Goal: Task Accomplishment & Management: Manage account settings

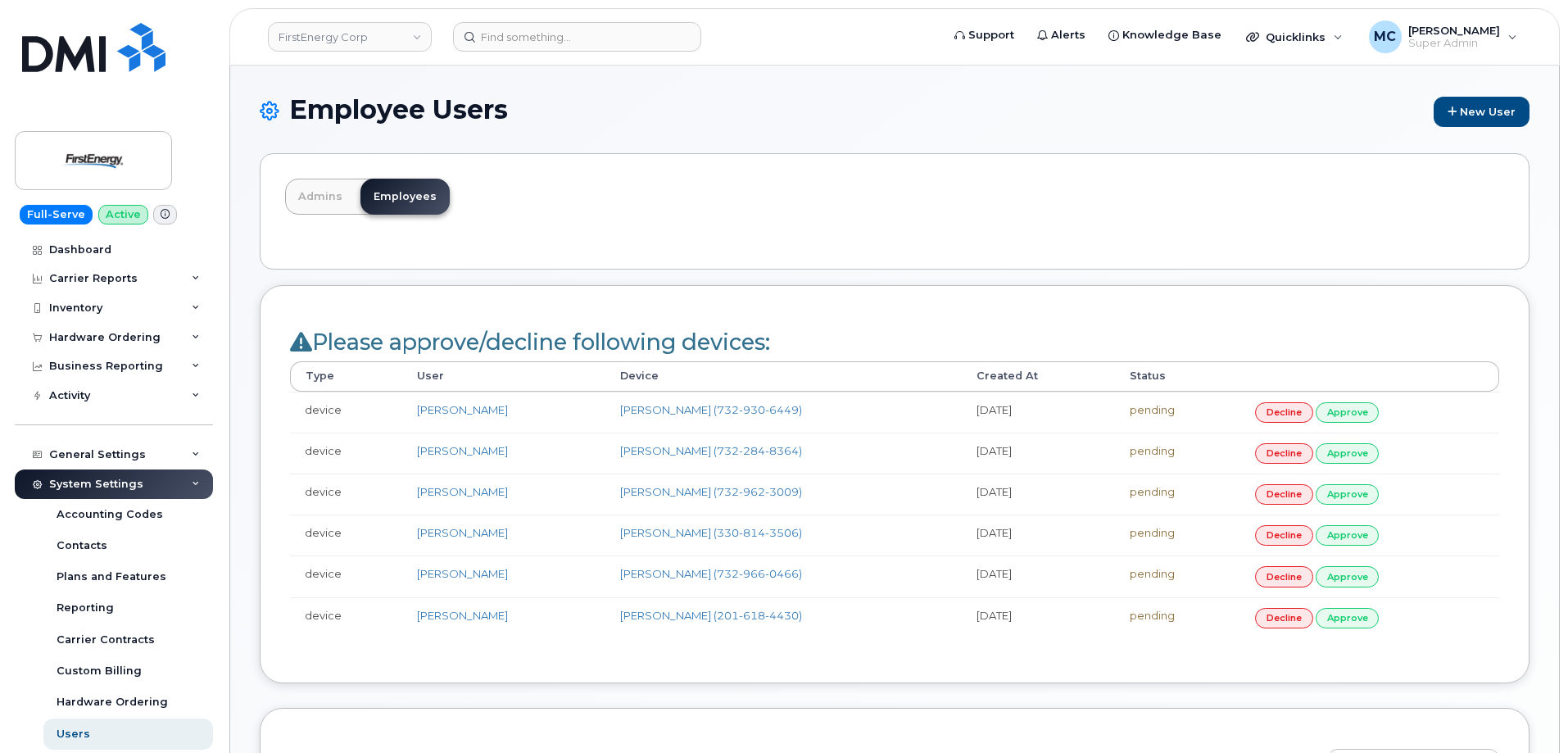
scroll to position [367, 0]
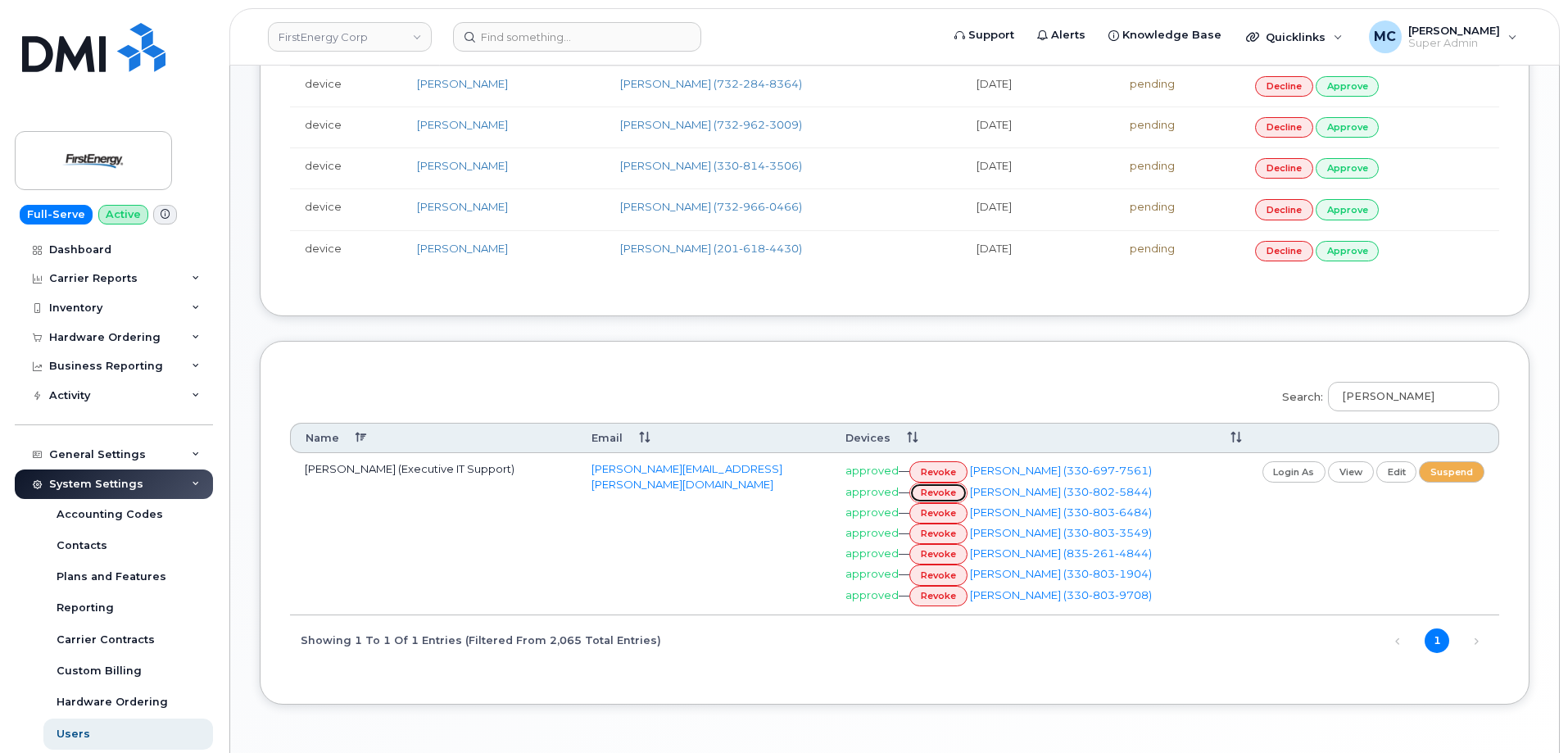
click at [954, 493] on link "revoke" at bounding box center [938, 493] width 58 height 21
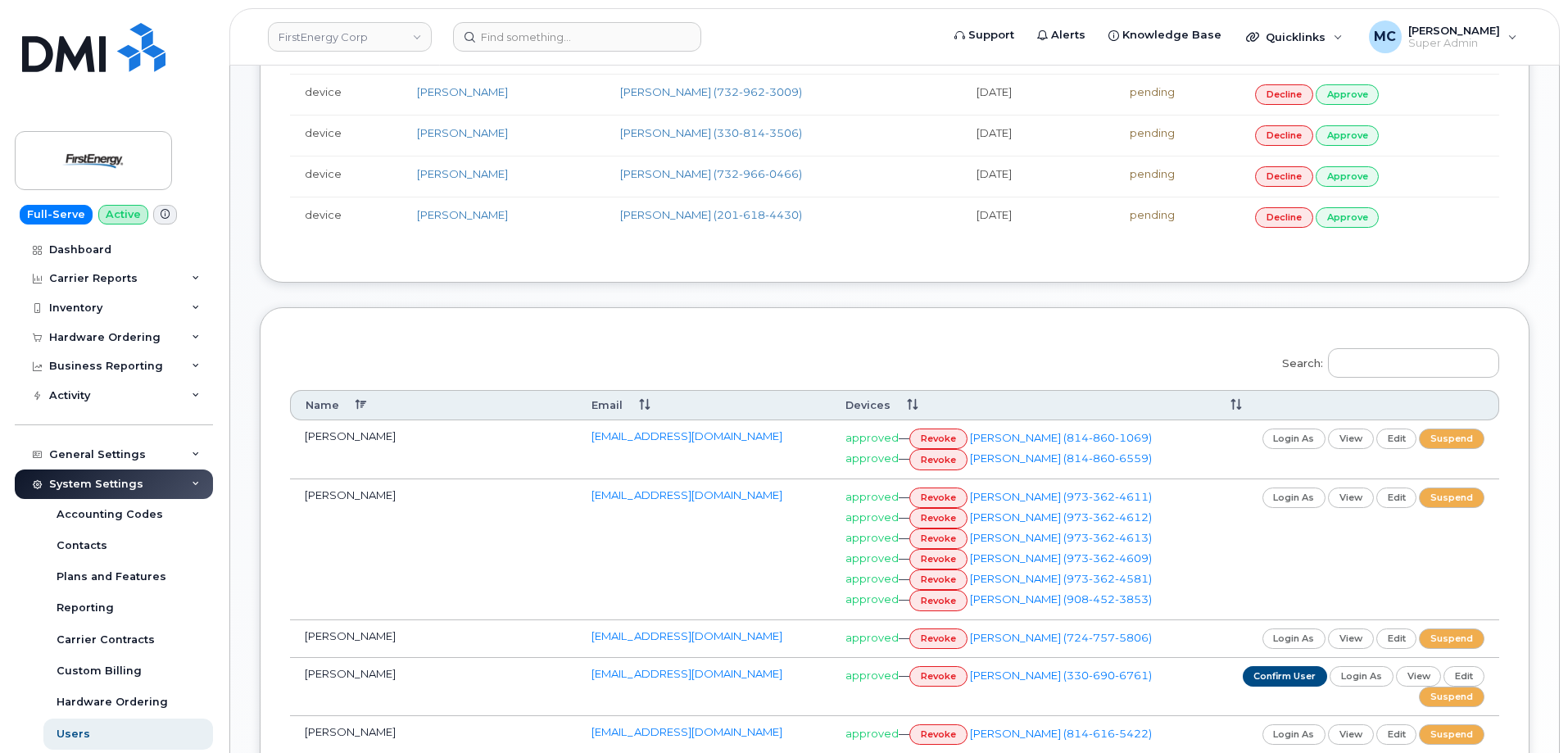
scroll to position [497, 0]
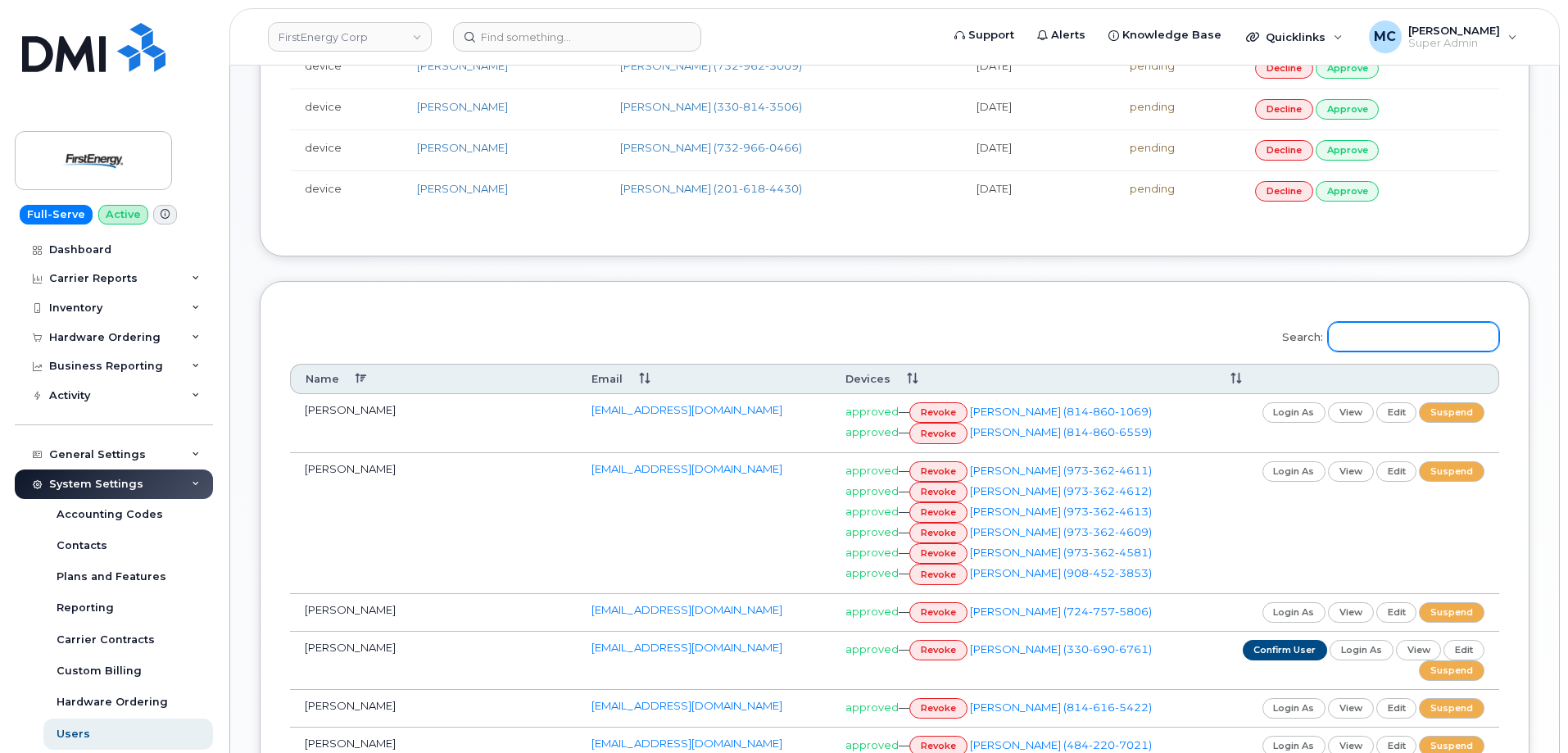
click at [1382, 329] on input "Search:" at bounding box center [1413, 336] width 171 height 29
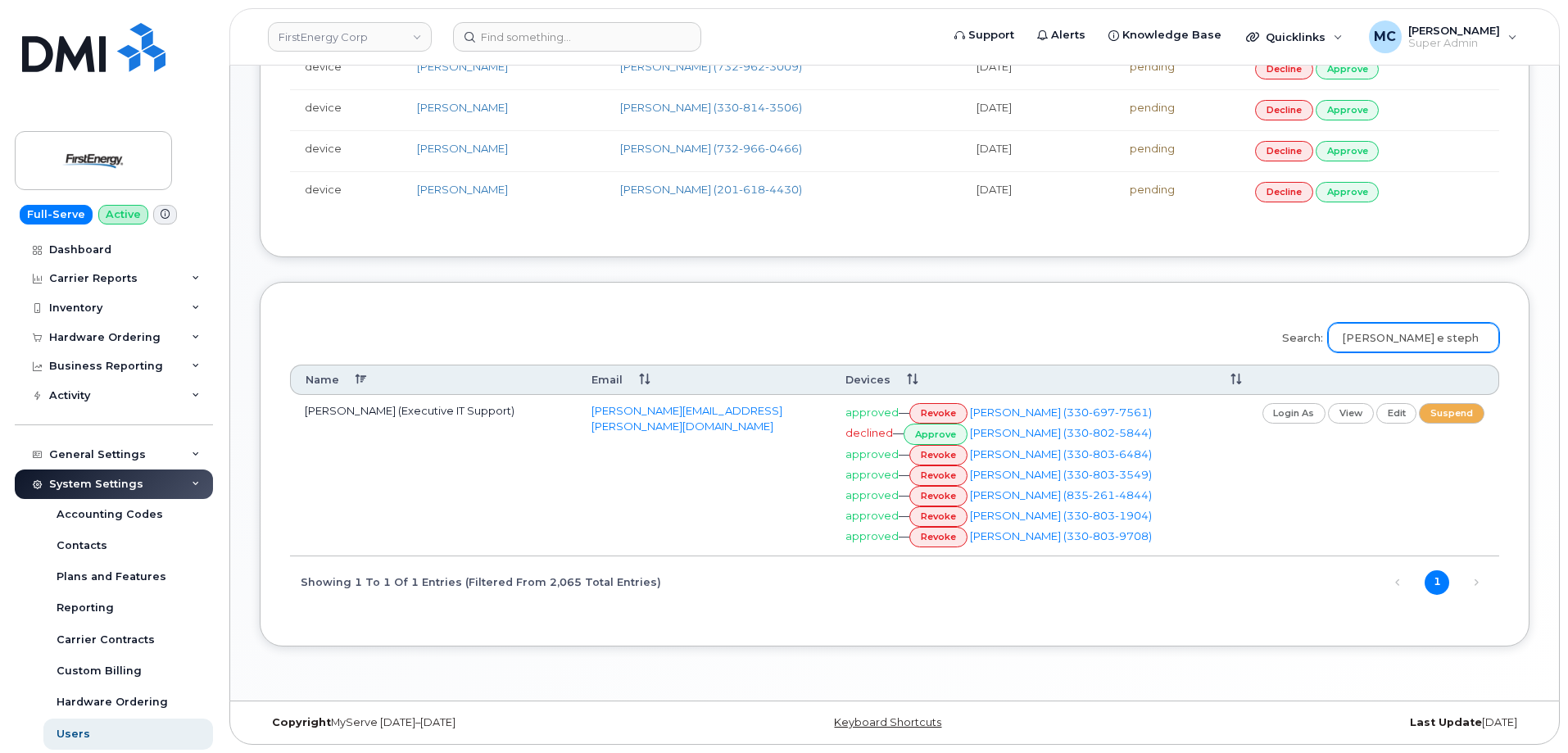
scroll to position [496, 0]
type input "mack e stephen"
click at [938, 456] on link "revoke" at bounding box center [938, 455] width 58 height 21
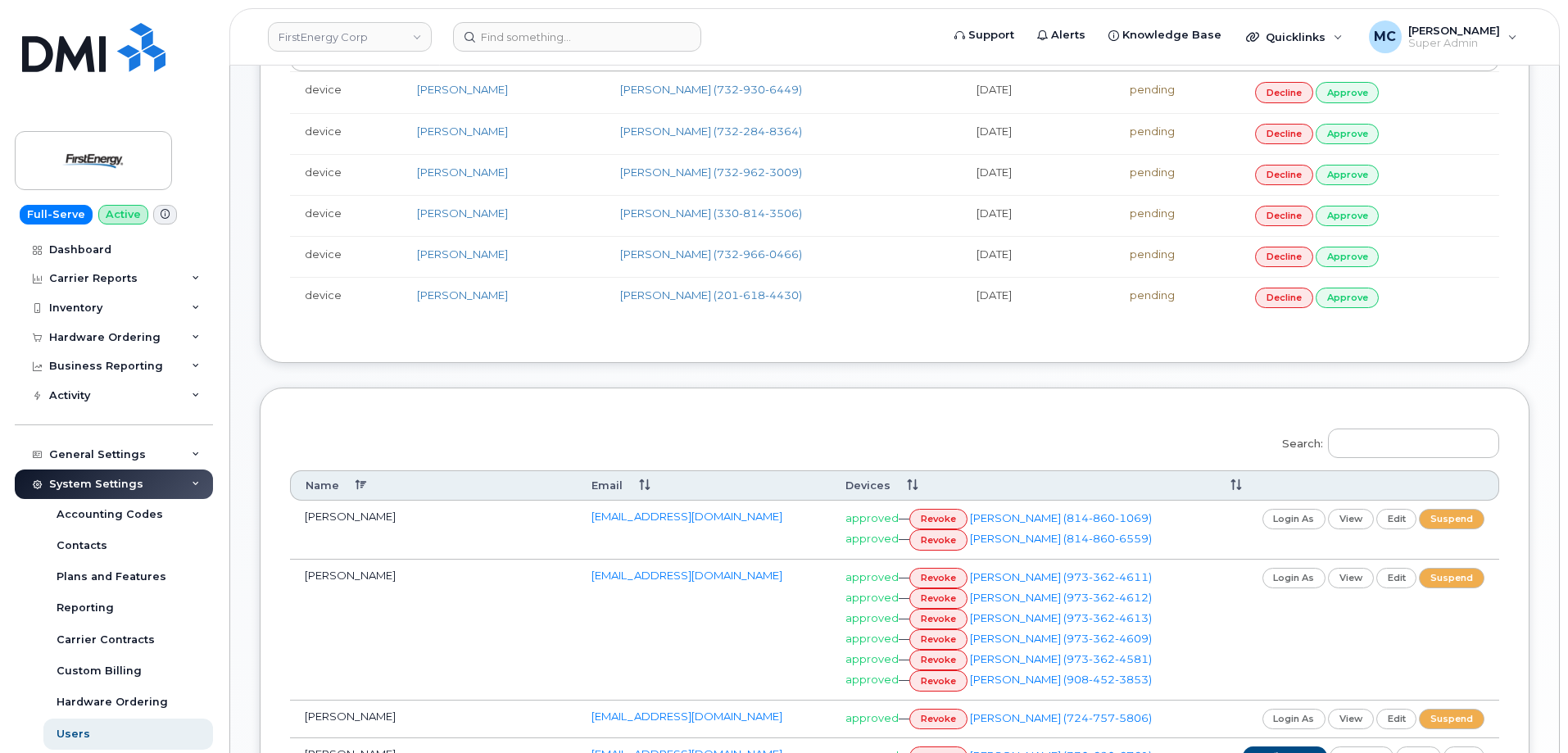
scroll to position [406, 0]
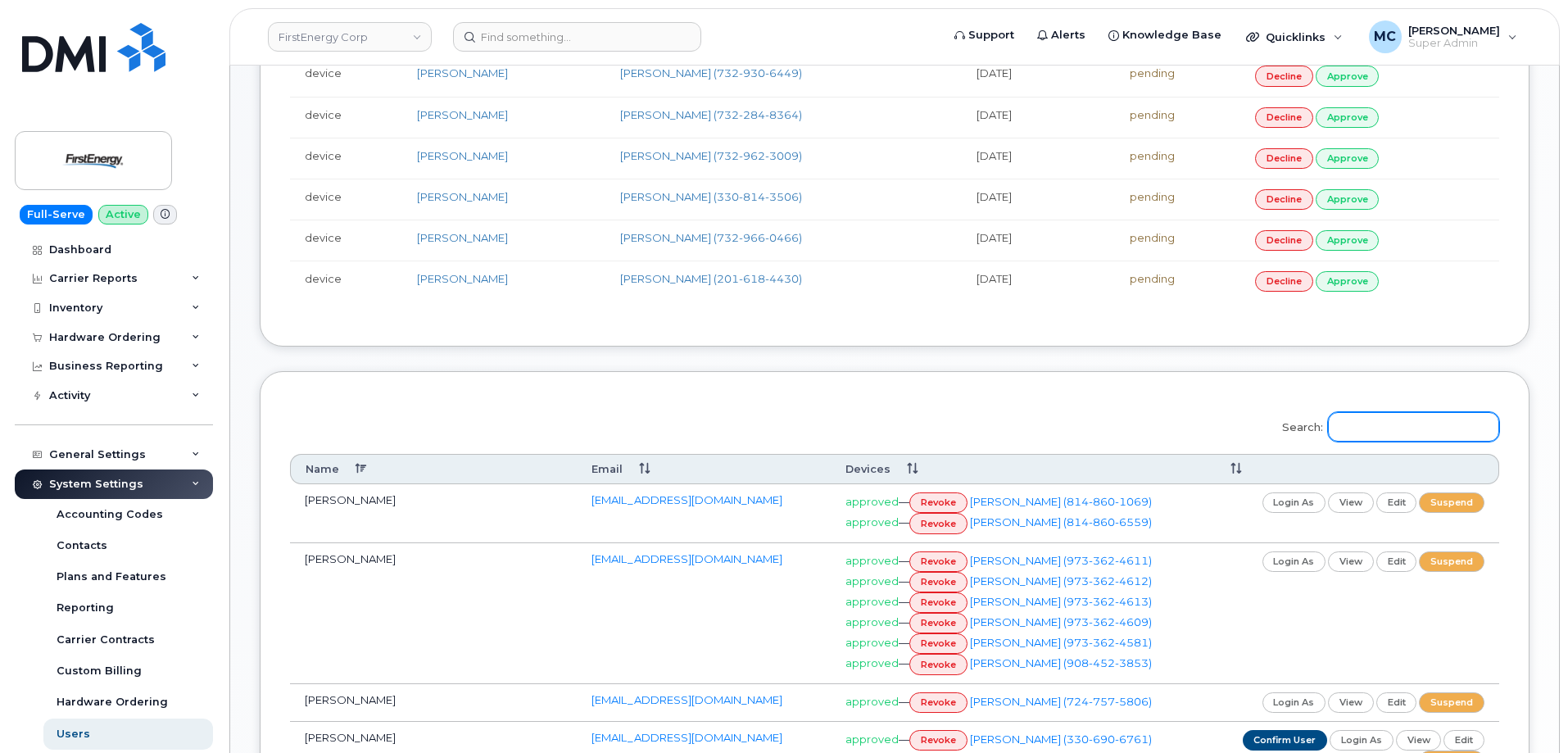
click at [1458, 419] on input "Search:" at bounding box center [1413, 426] width 171 height 29
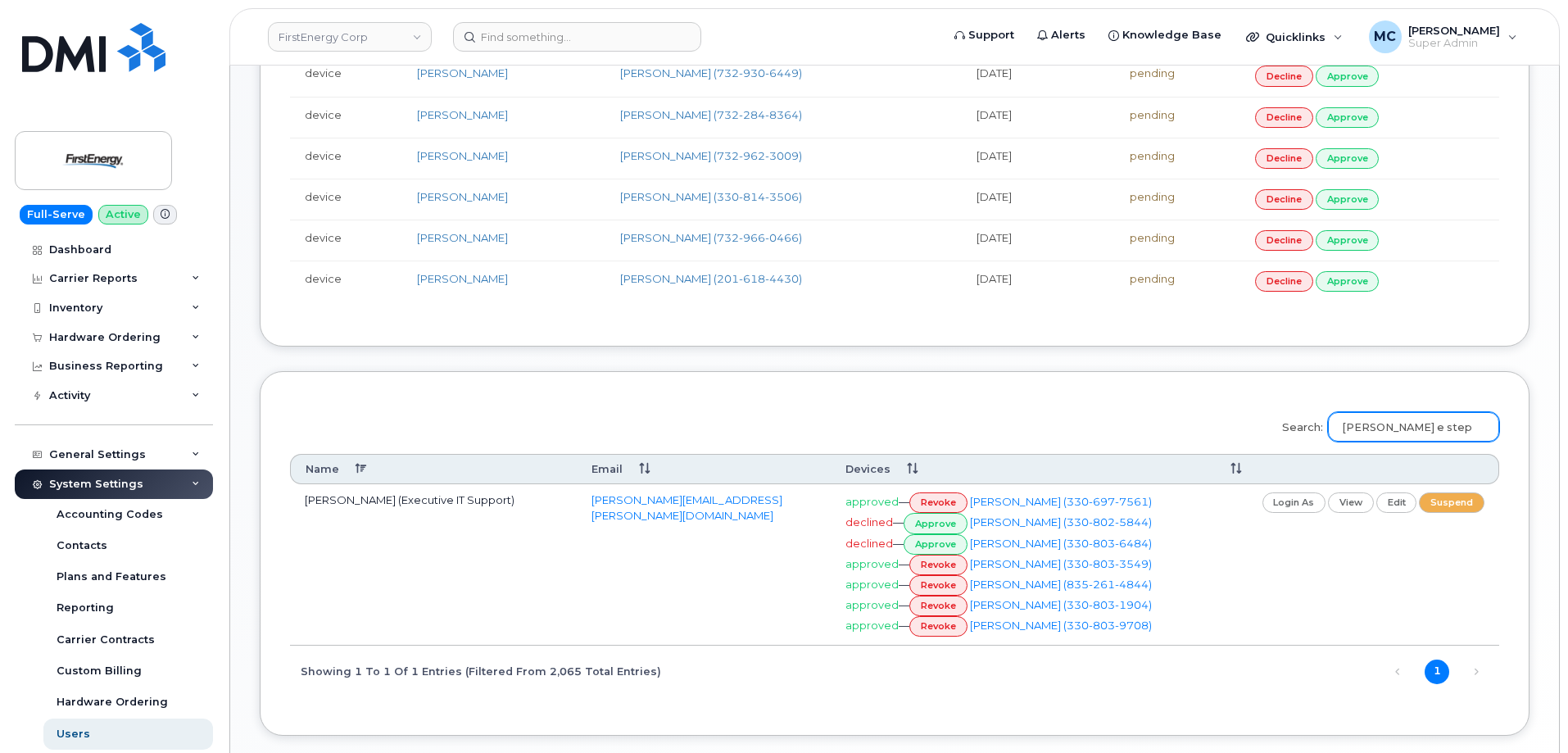
type input "[PERSON_NAME] e step"
click at [942, 561] on link "revoke" at bounding box center [938, 565] width 58 height 21
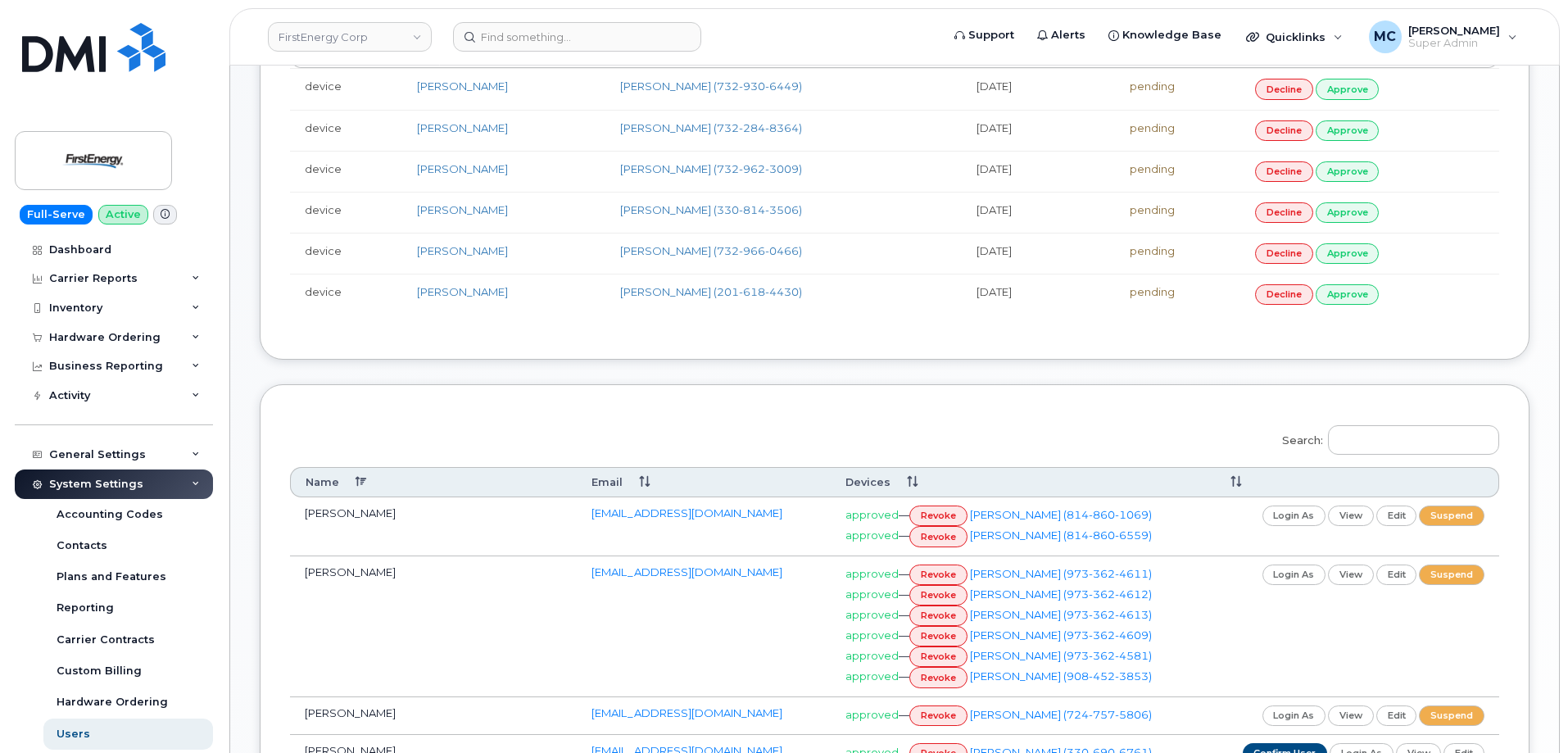
scroll to position [401, 0]
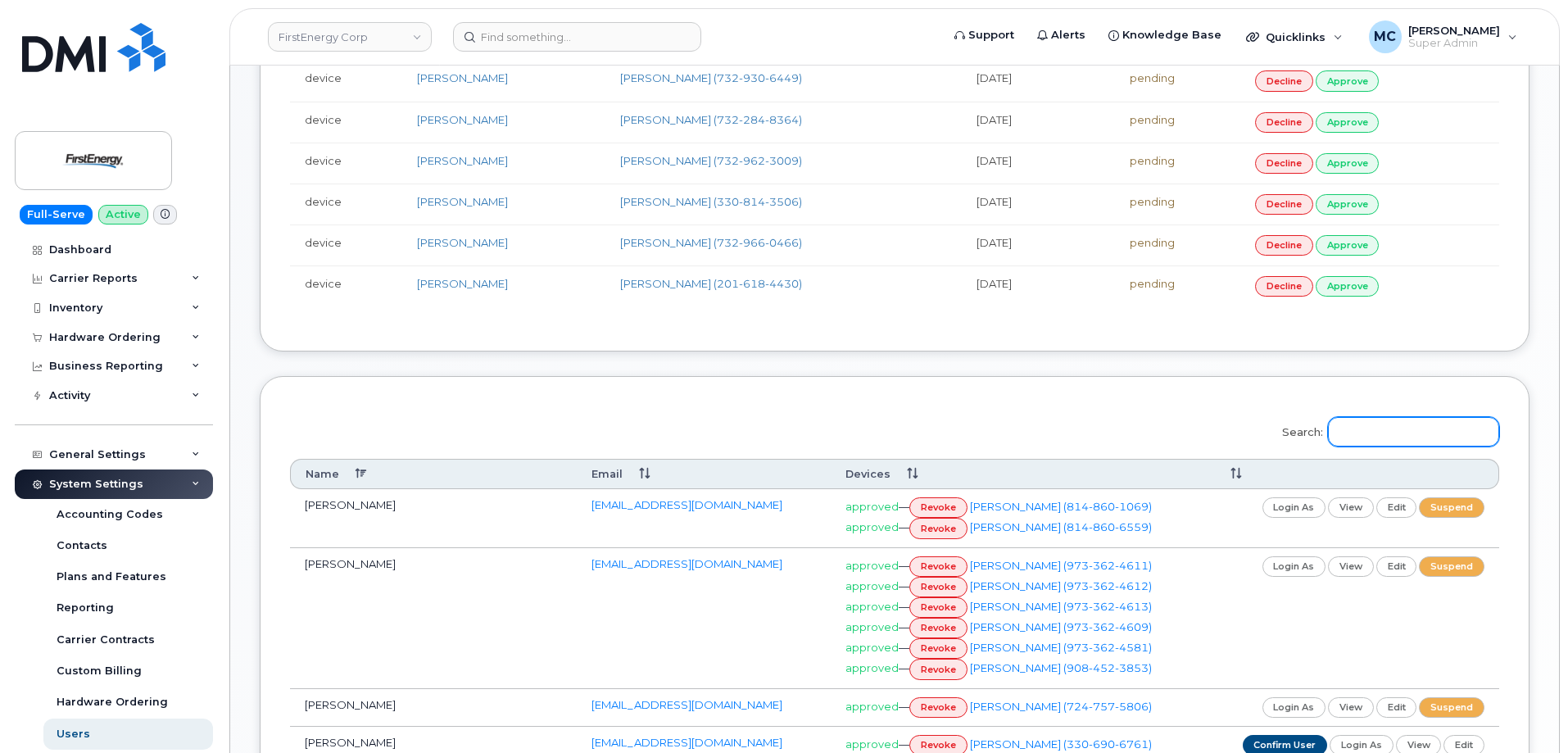
click at [1458, 427] on input "Search:" at bounding box center [1413, 431] width 171 height 29
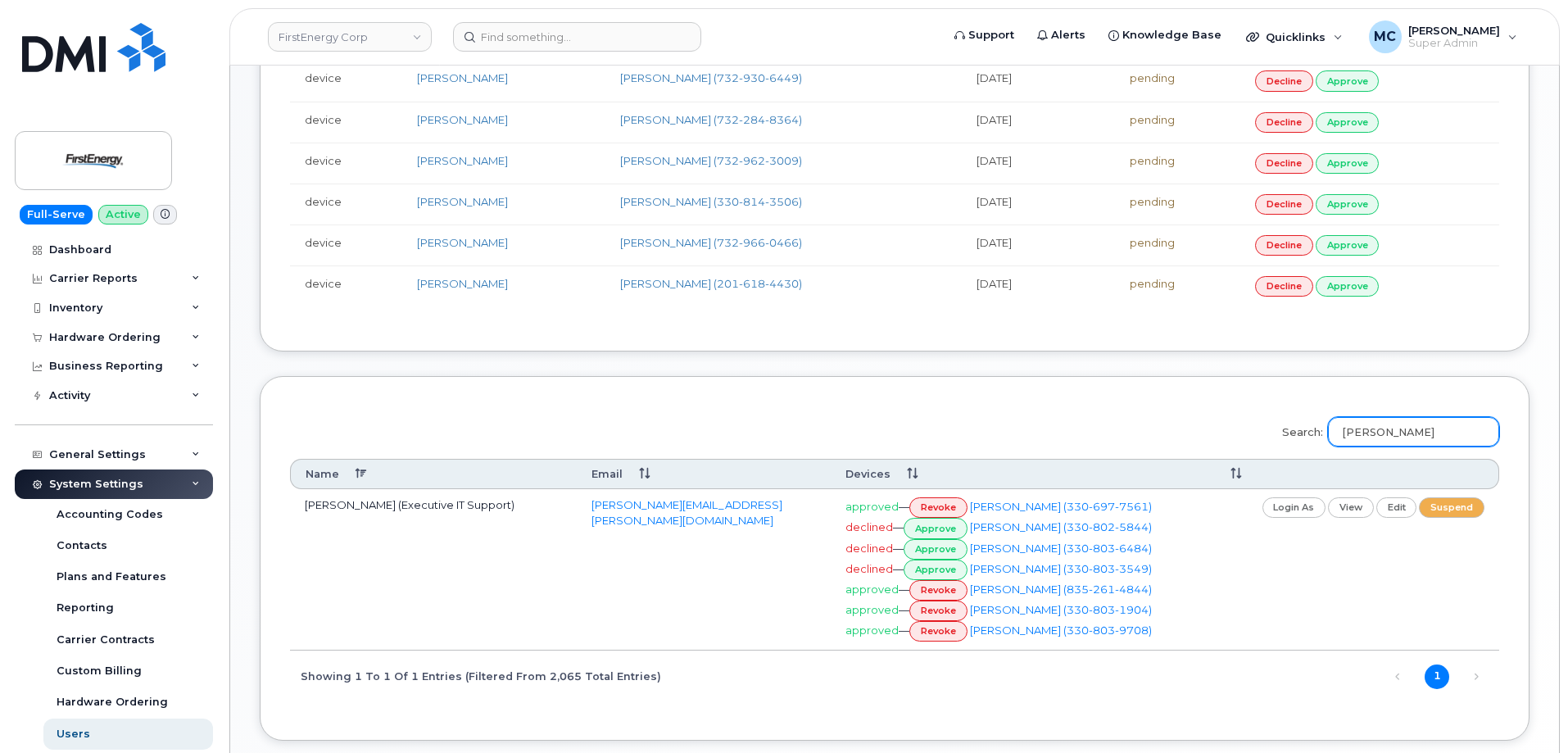
type input "mack e stephens"
click at [948, 594] on link "revoke" at bounding box center [938, 590] width 58 height 21
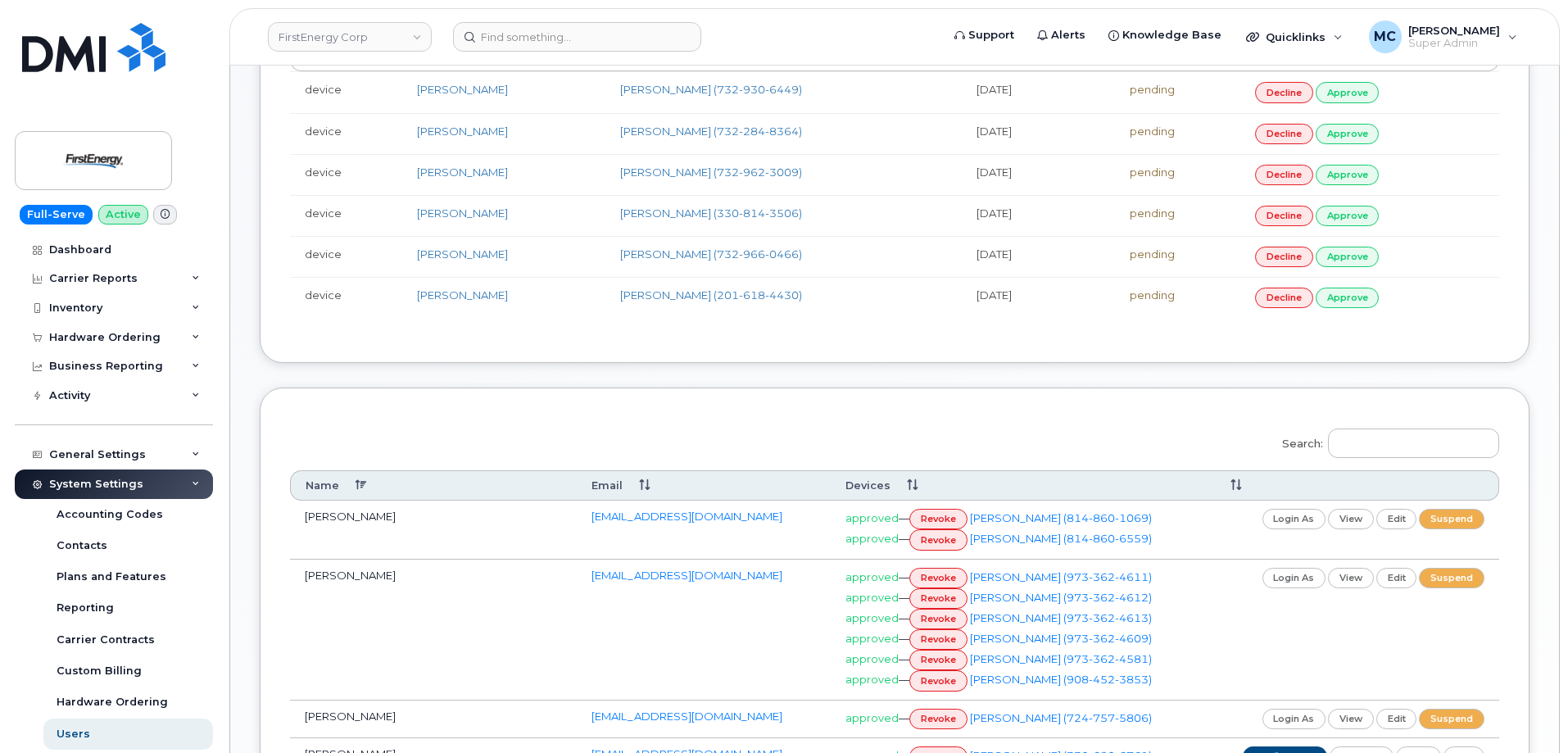
scroll to position [394, 0]
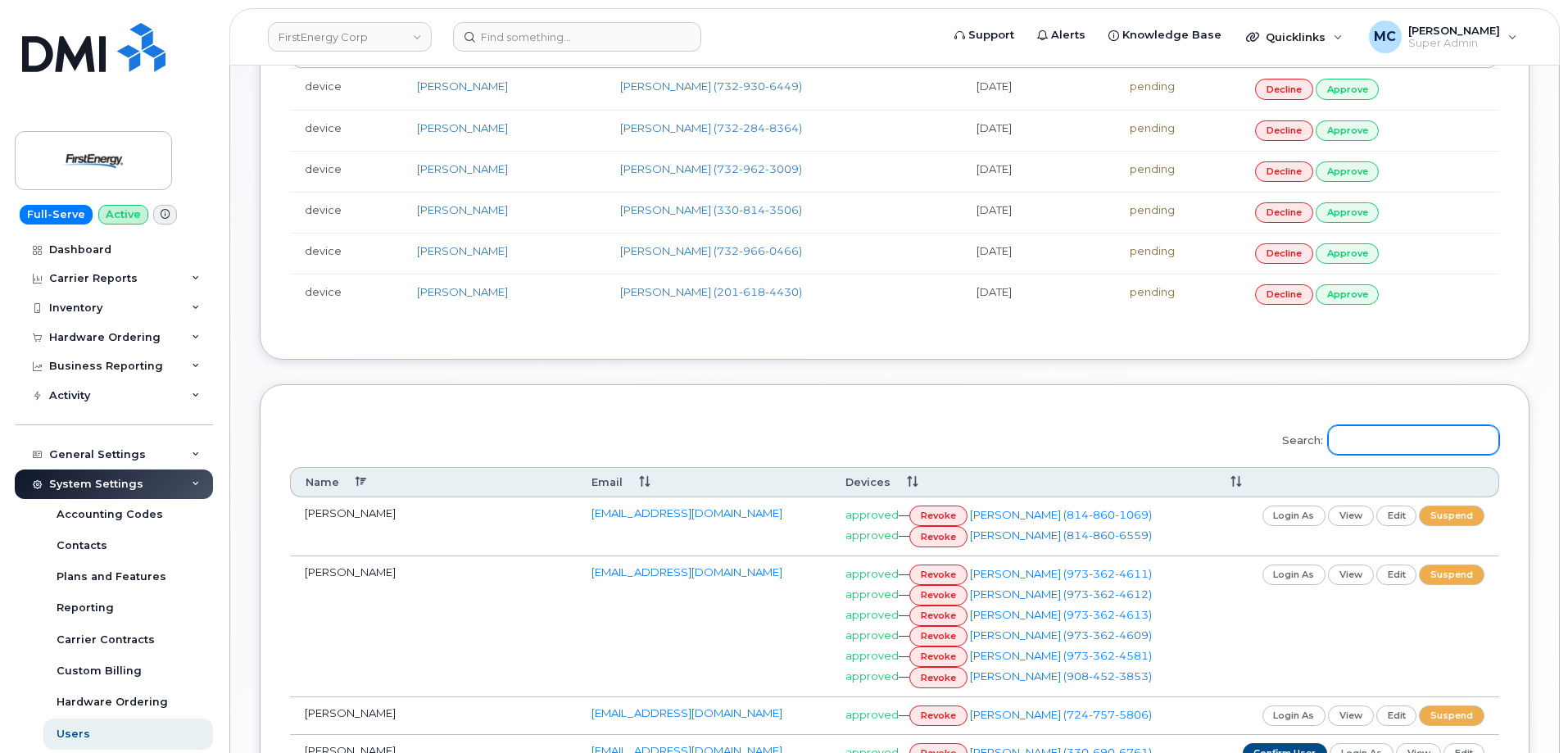
click at [1432, 440] on input "Search:" at bounding box center [1413, 439] width 171 height 29
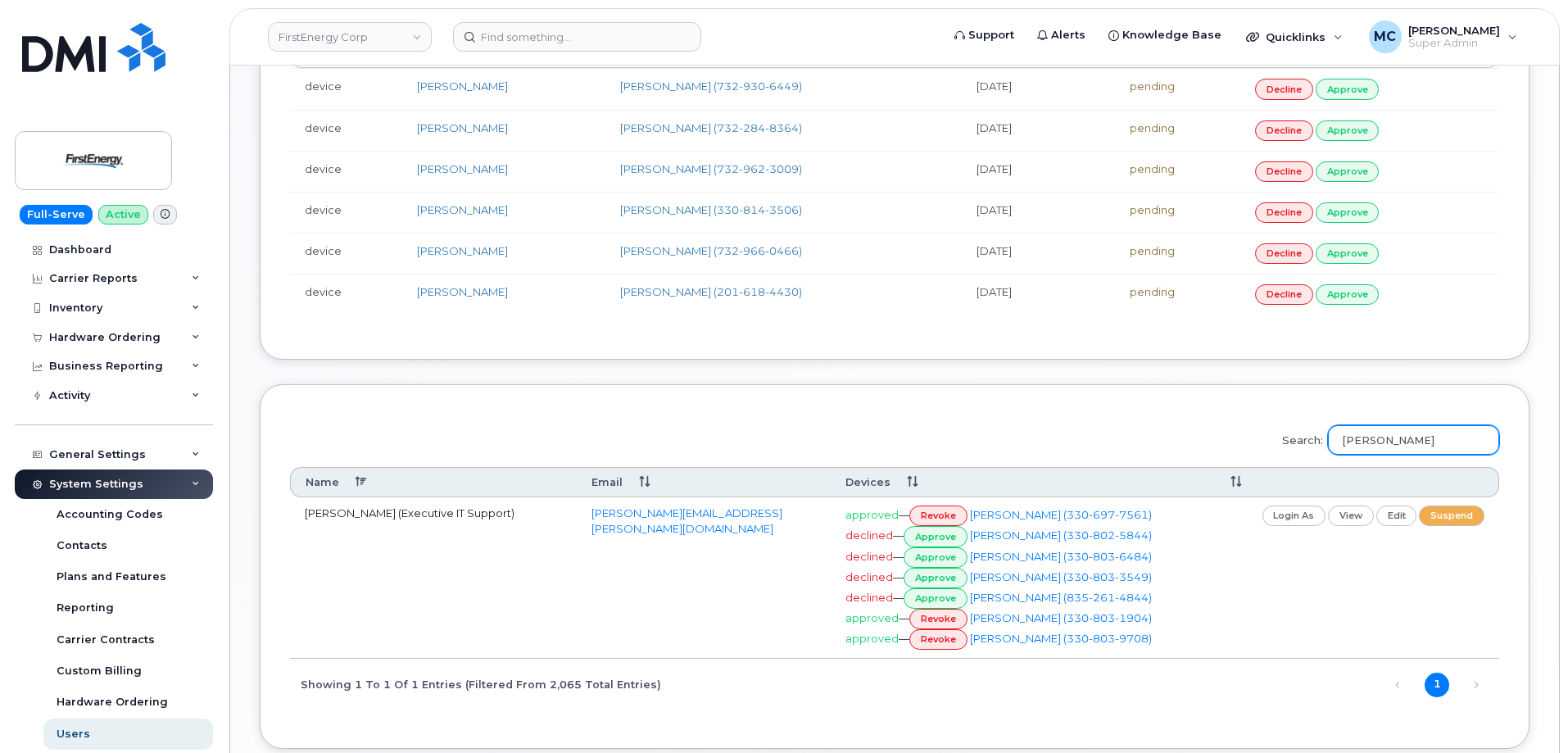
type input "[PERSON_NAME]"
click at [928, 621] on link "revoke" at bounding box center [938, 619] width 58 height 21
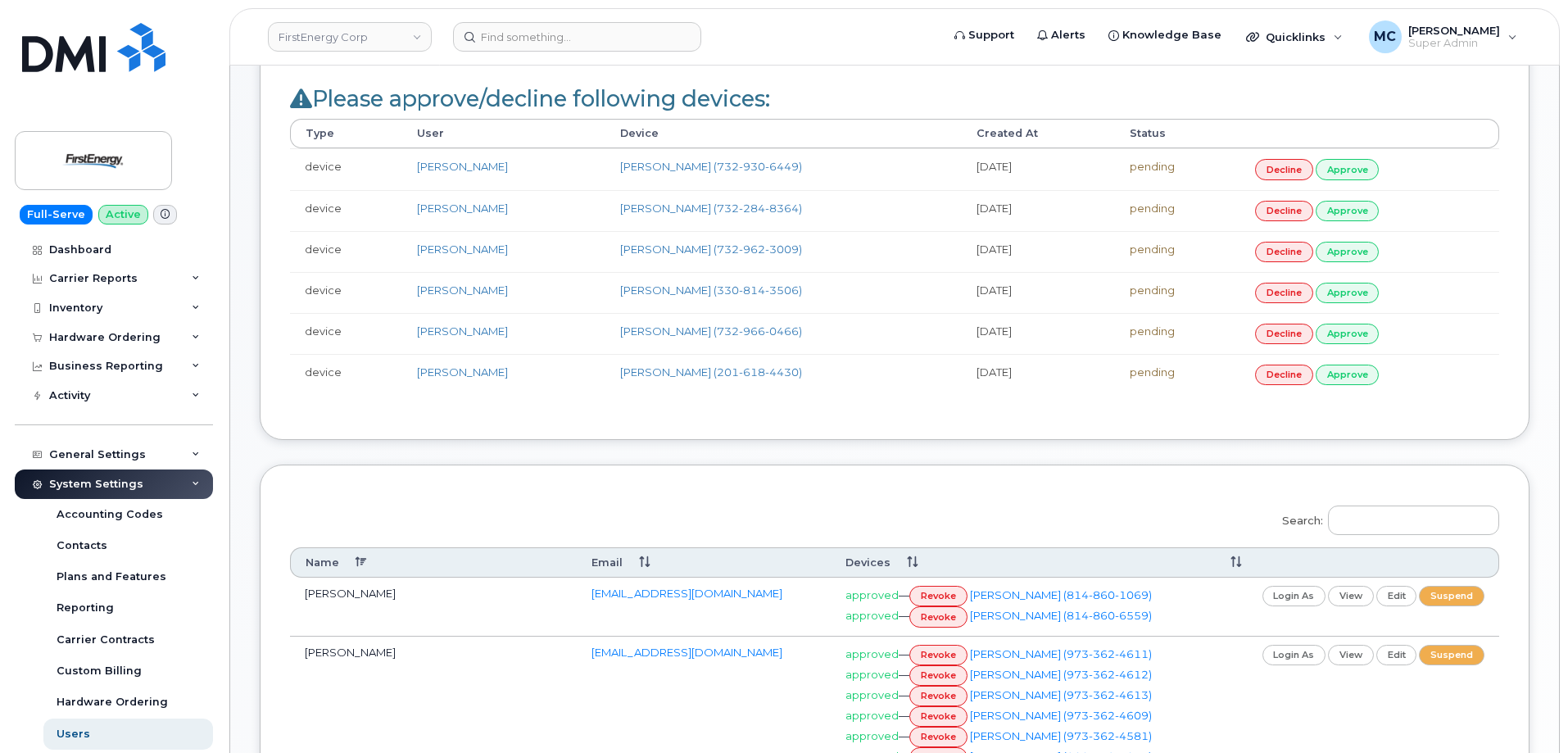
scroll to position [320, 0]
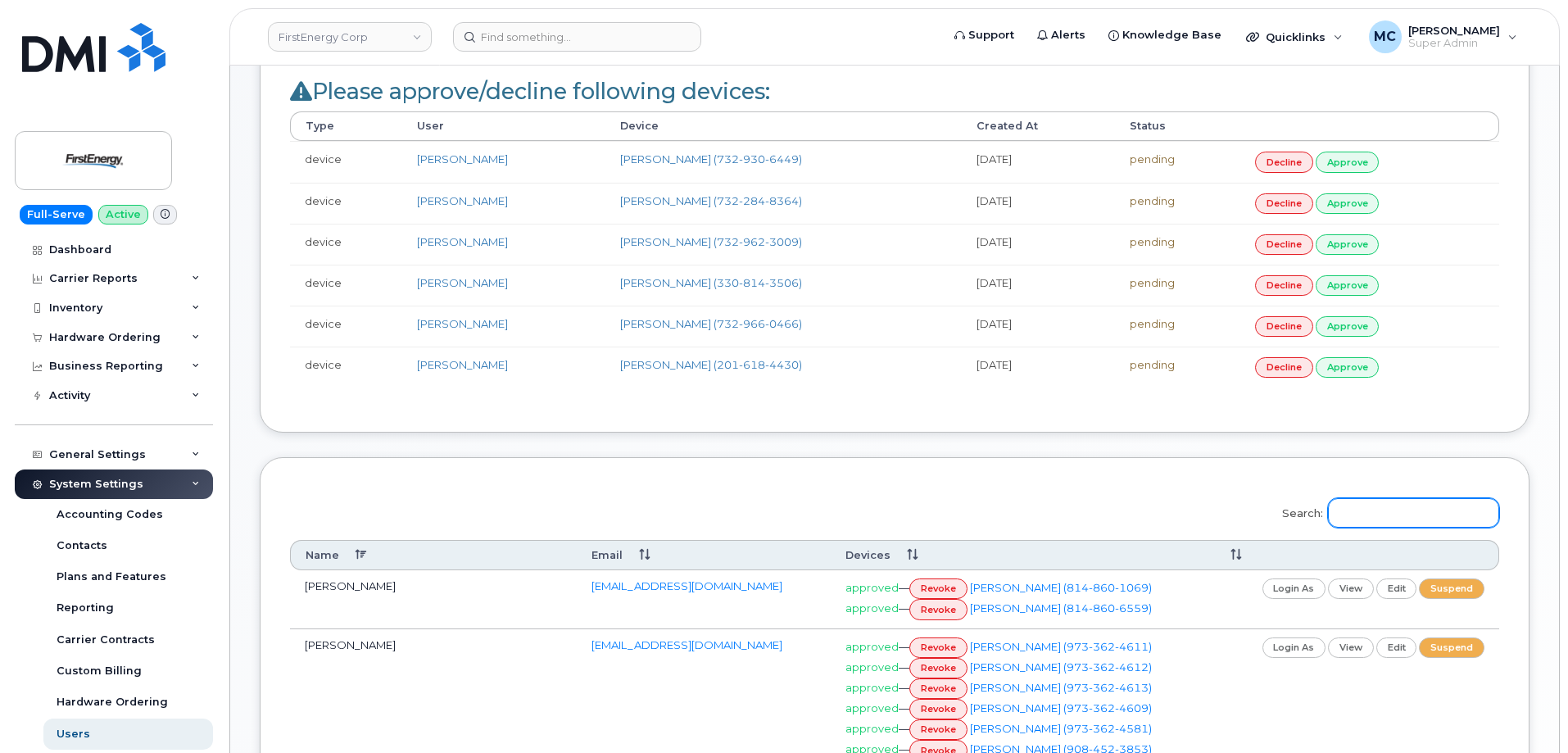
click at [1437, 510] on input "Search:" at bounding box center [1413, 513] width 171 height 29
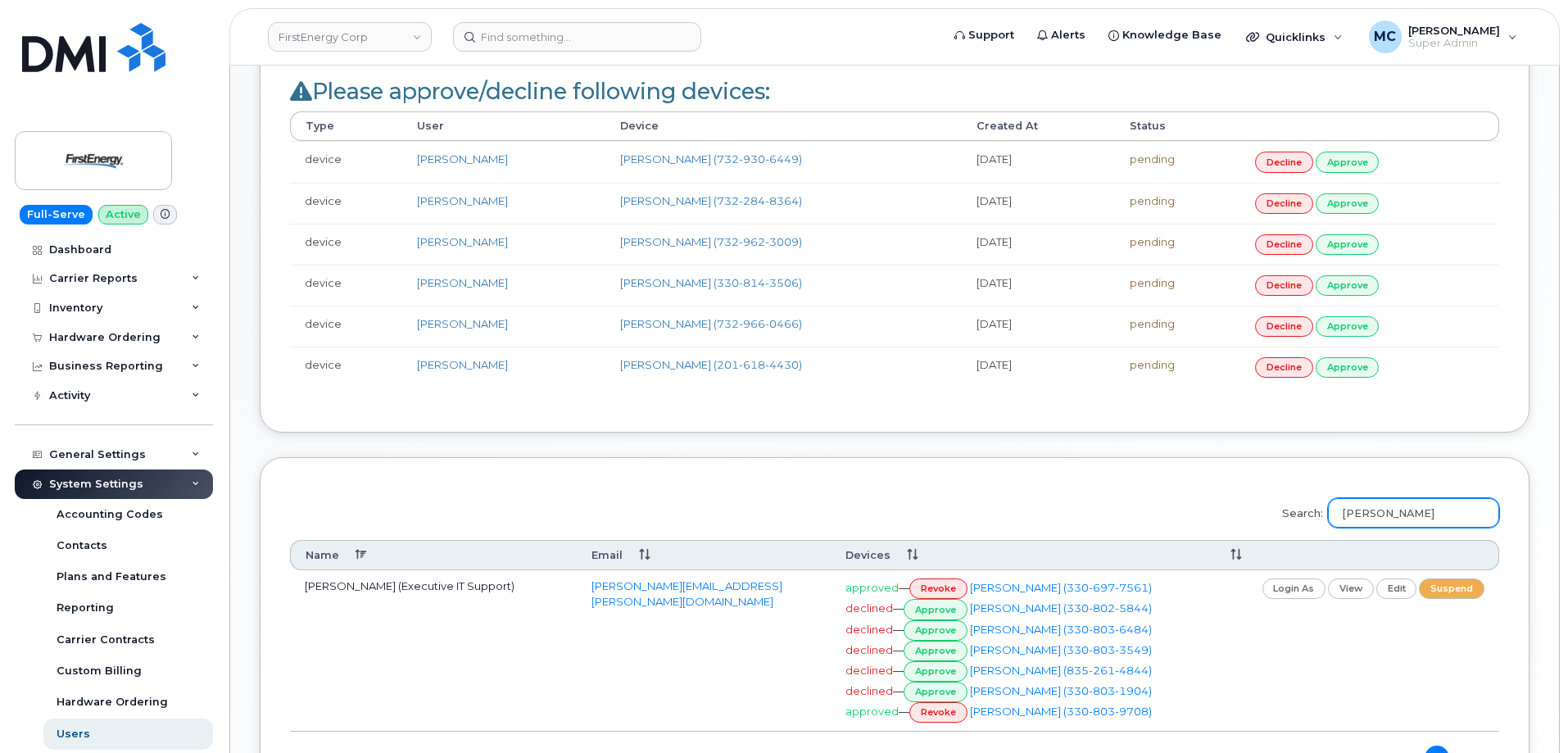
type input "[PERSON_NAME]"
click at [931, 714] on link "revoke" at bounding box center [938, 712] width 58 height 21
